Goal: Task Accomplishment & Management: Use online tool/utility

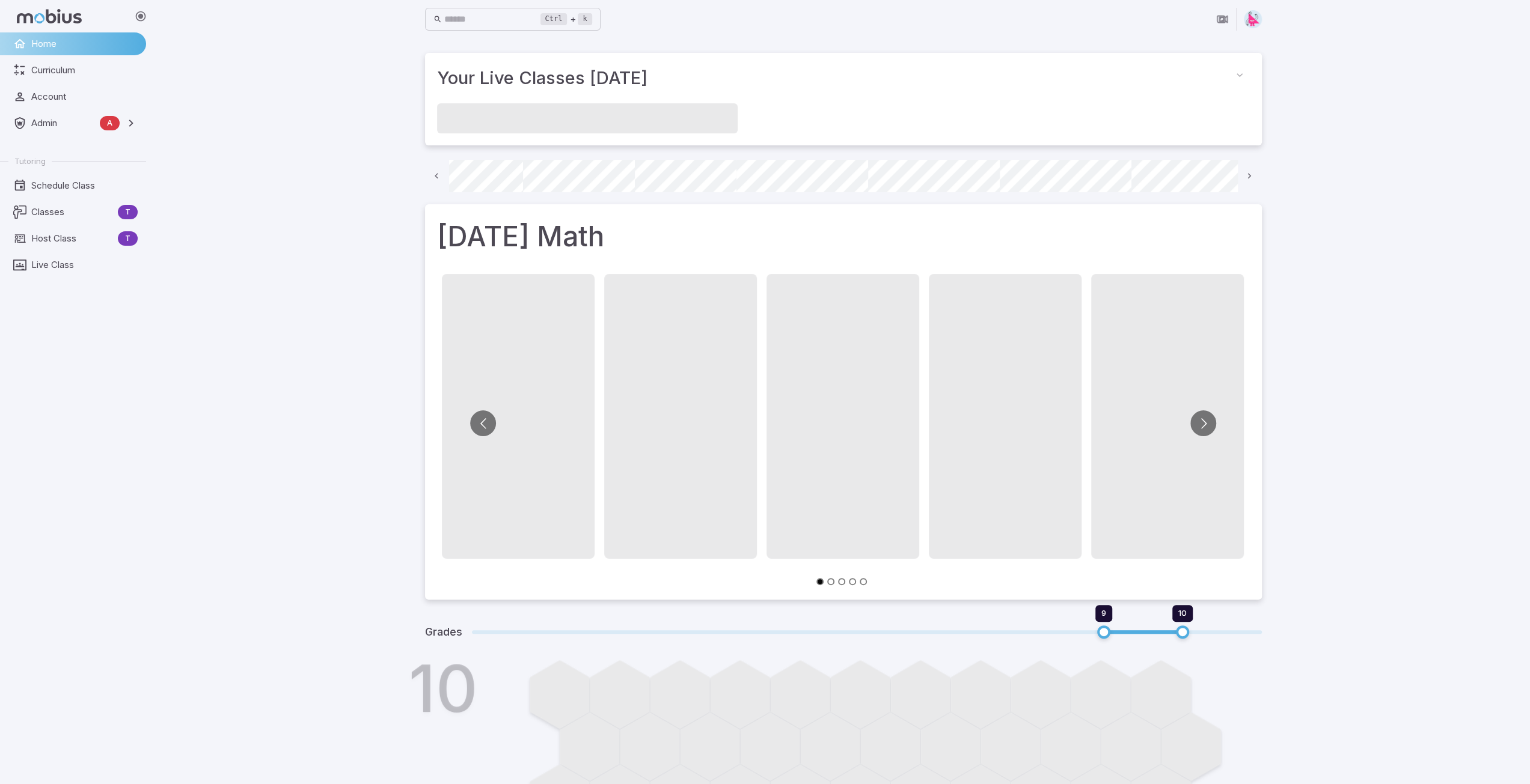
scroll to position [0, 86]
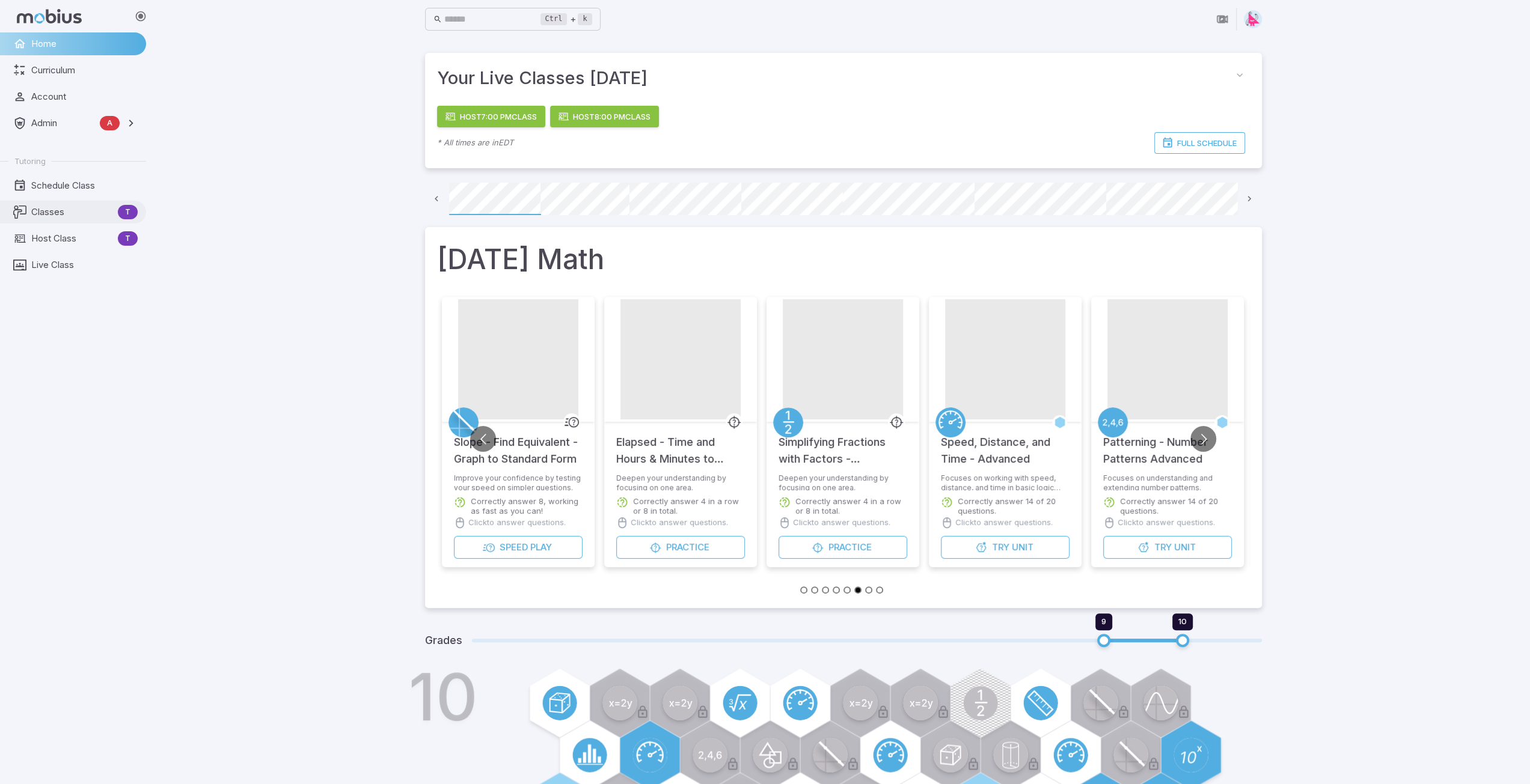
click at [52, 216] on span "Classes" at bounding box center [72, 212] width 82 height 13
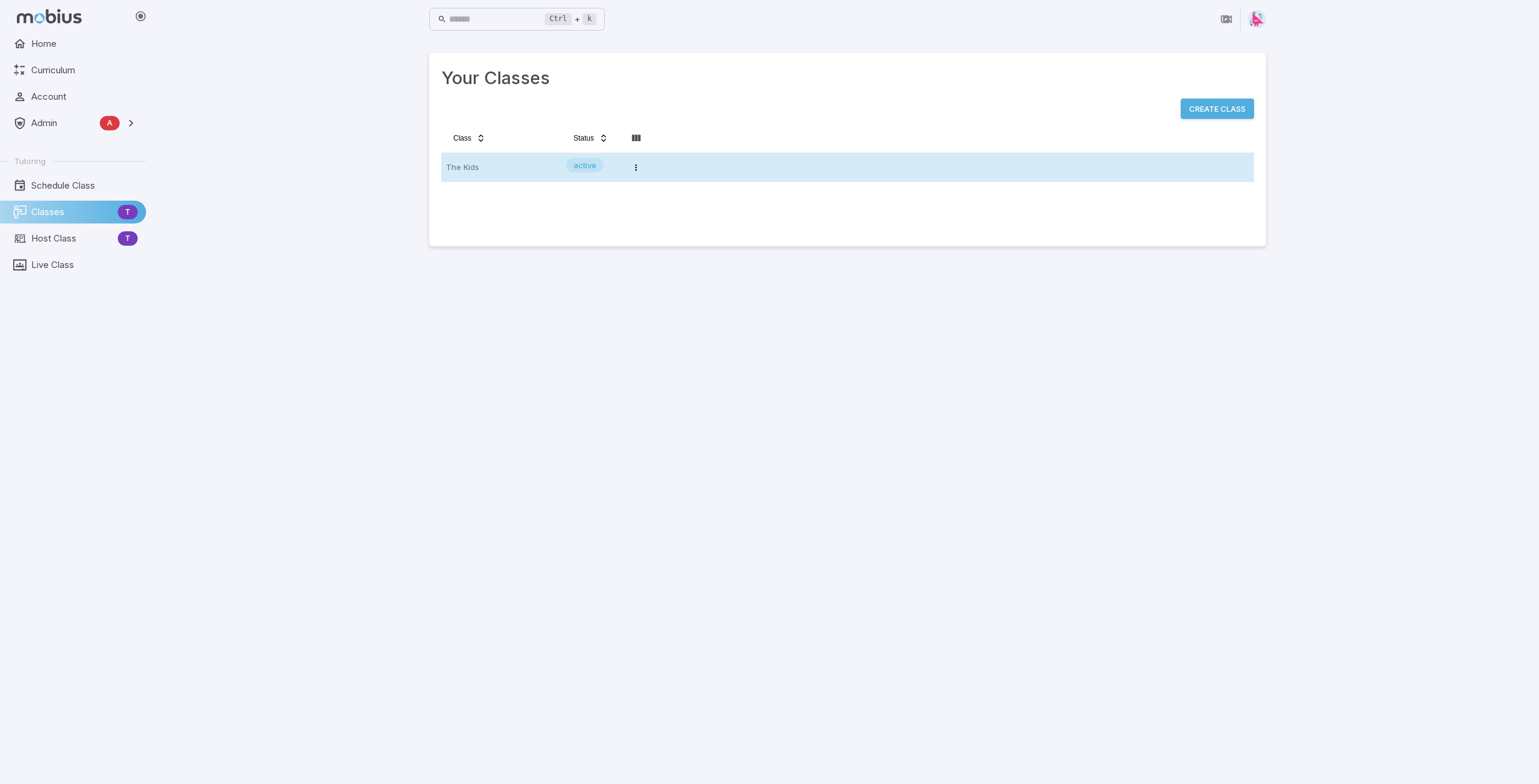
click at [499, 167] on p "The Kids" at bounding box center [501, 167] width 111 height 19
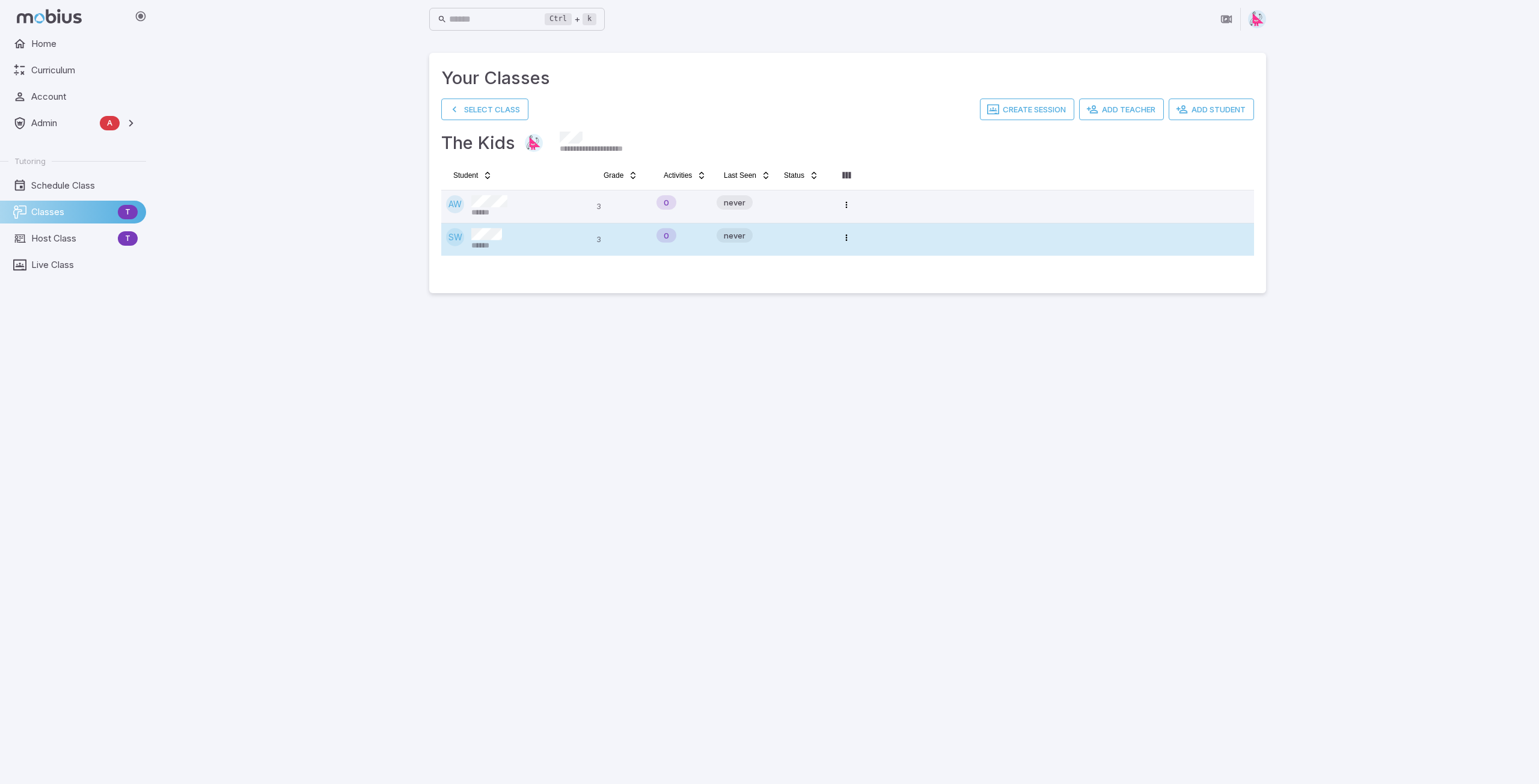
click at [508, 239] on div "SW ******" at bounding box center [516, 240] width 141 height 23
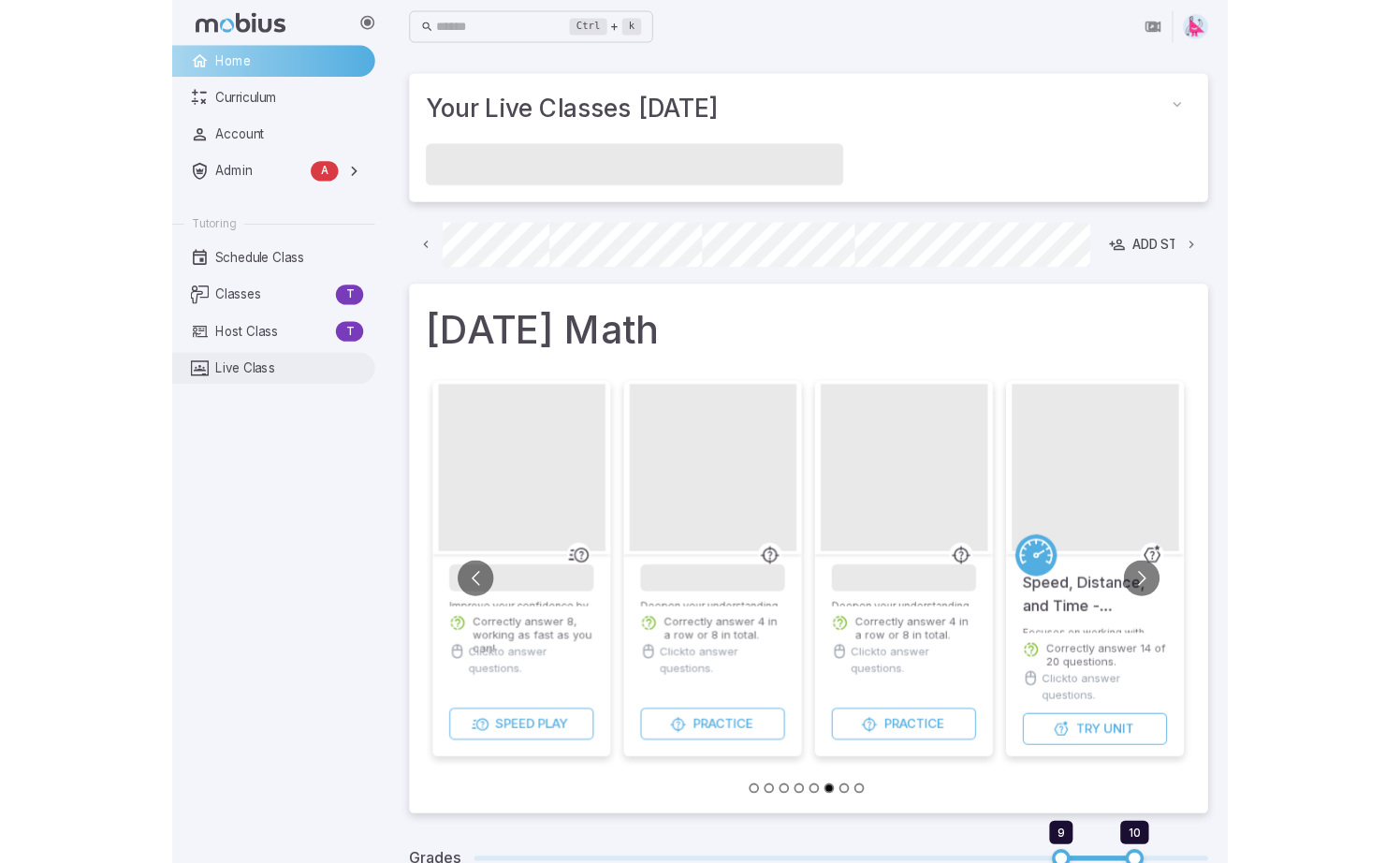
scroll to position [0, 1413]
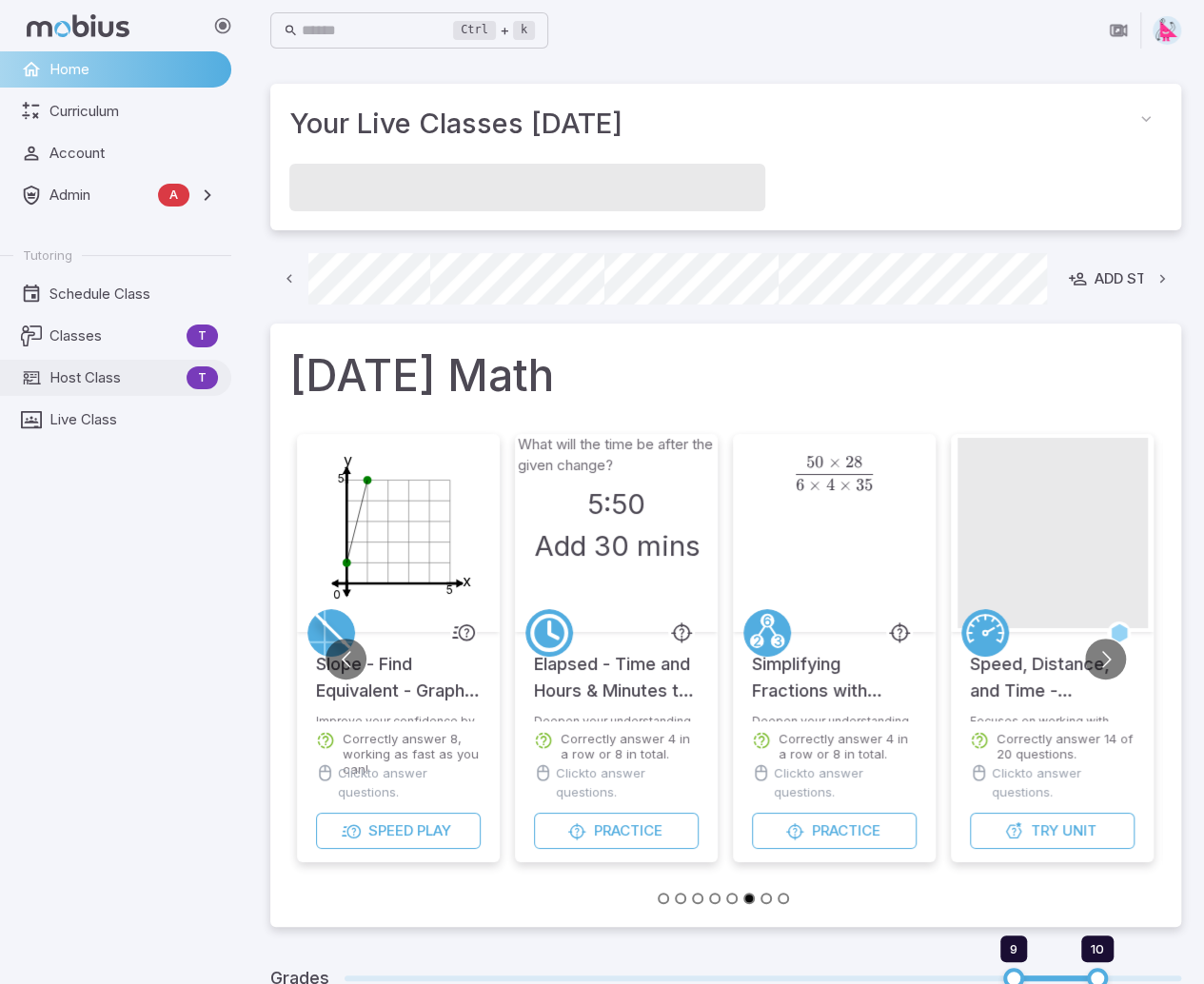
click at [82, 382] on span "Host Class" at bounding box center [114, 377] width 130 height 21
